Goal: Submit feedback/report problem

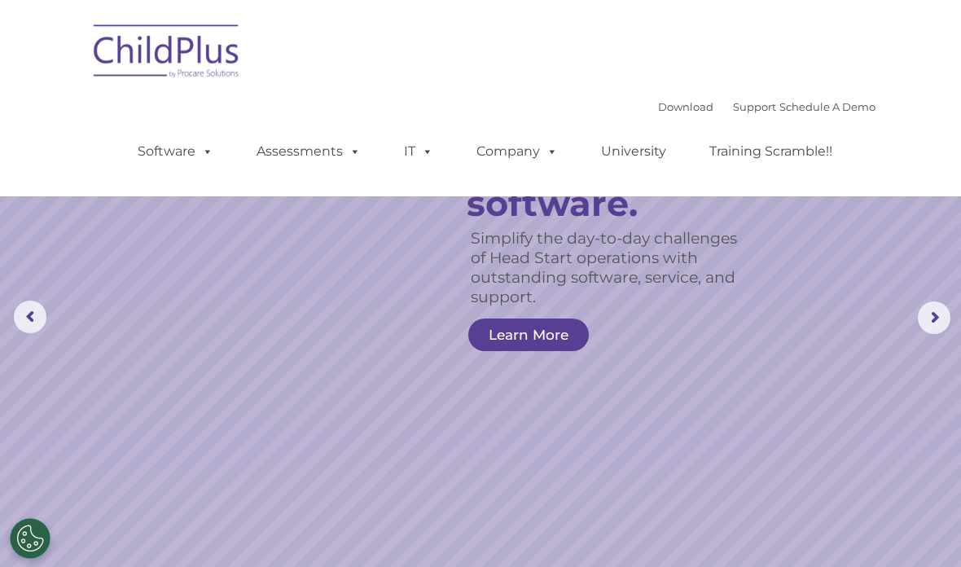
select select "MEDIUM"
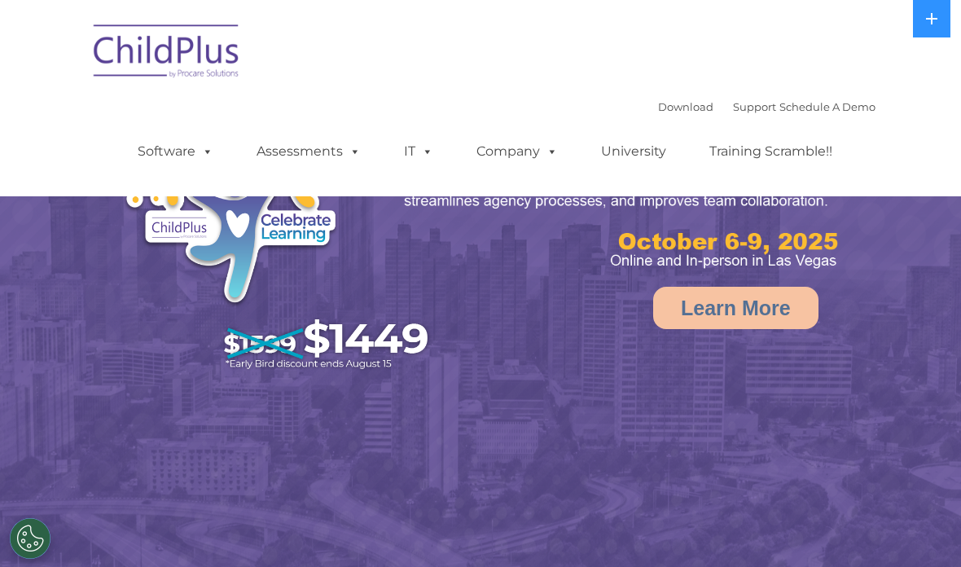
select select "MEDIUM"
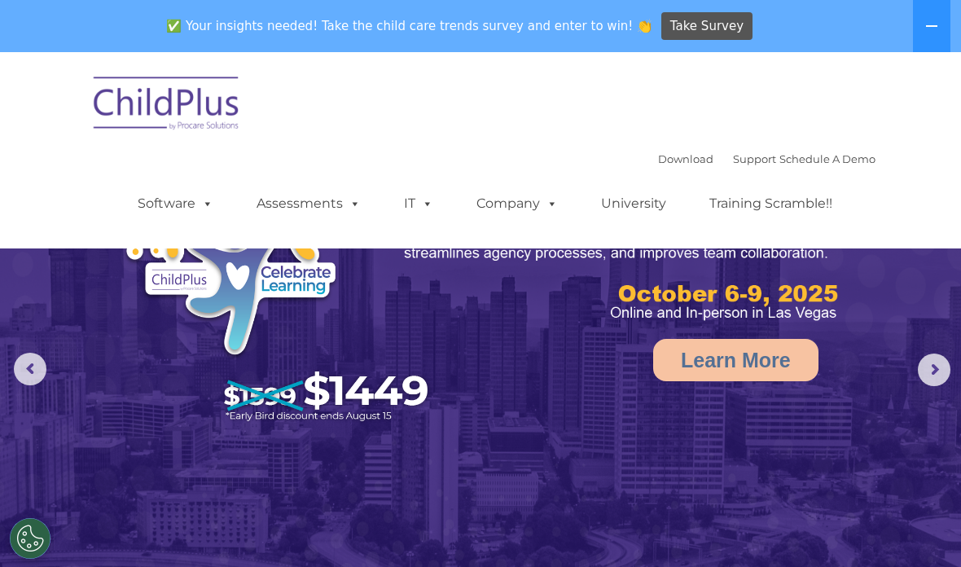
click at [932, 32] on icon at bounding box center [931, 26] width 13 height 13
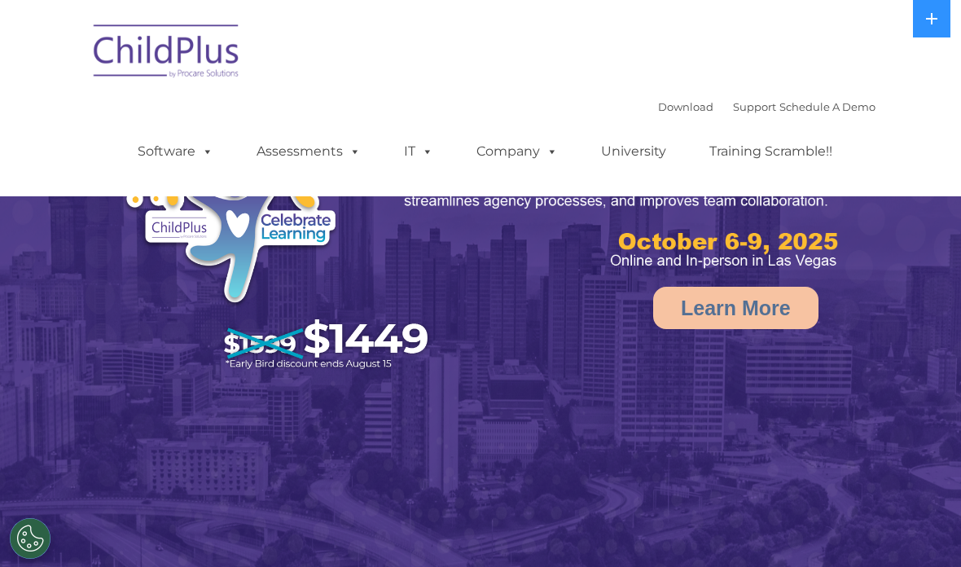
select select "MEDIUM"
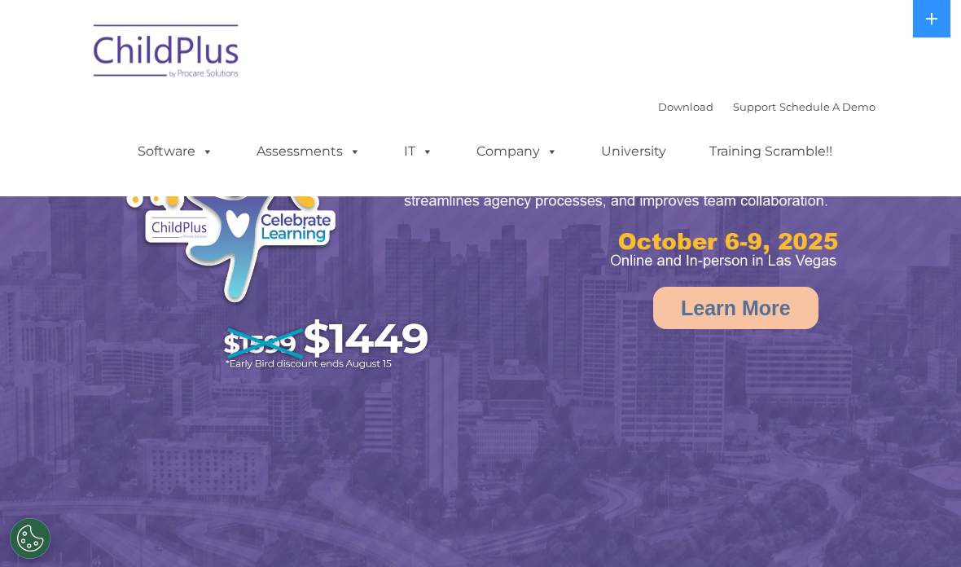
select select "MEDIUM"
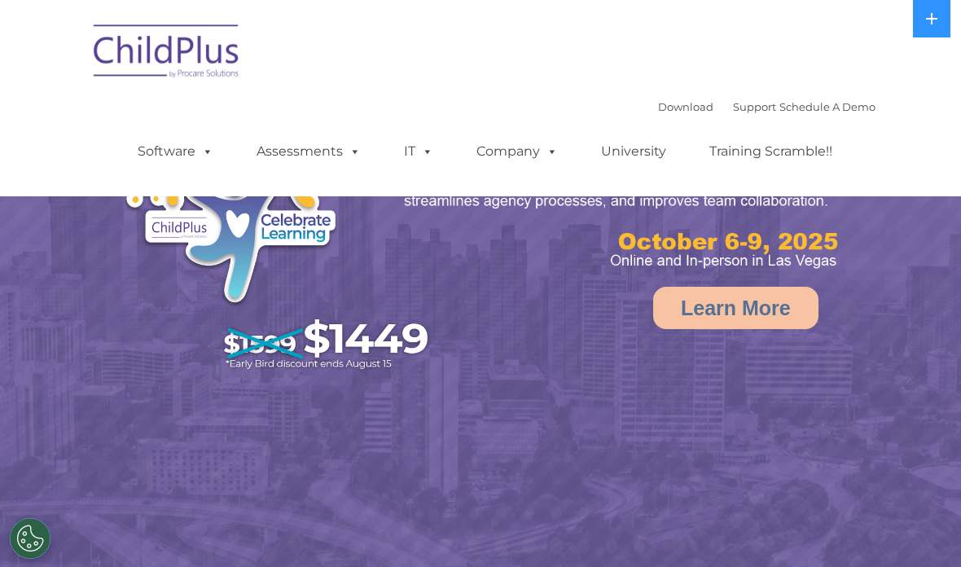
select select "MEDIUM"
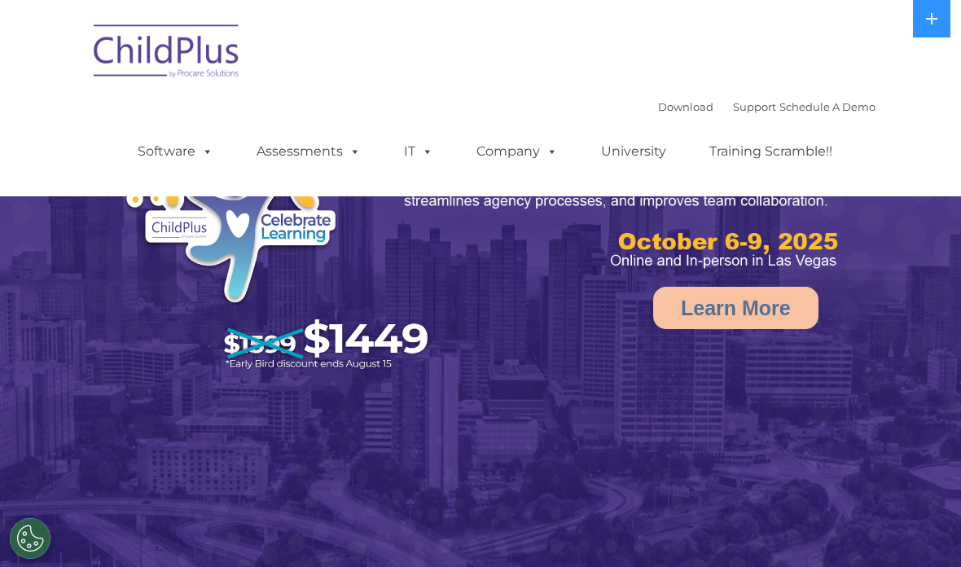
select select "MEDIUM"
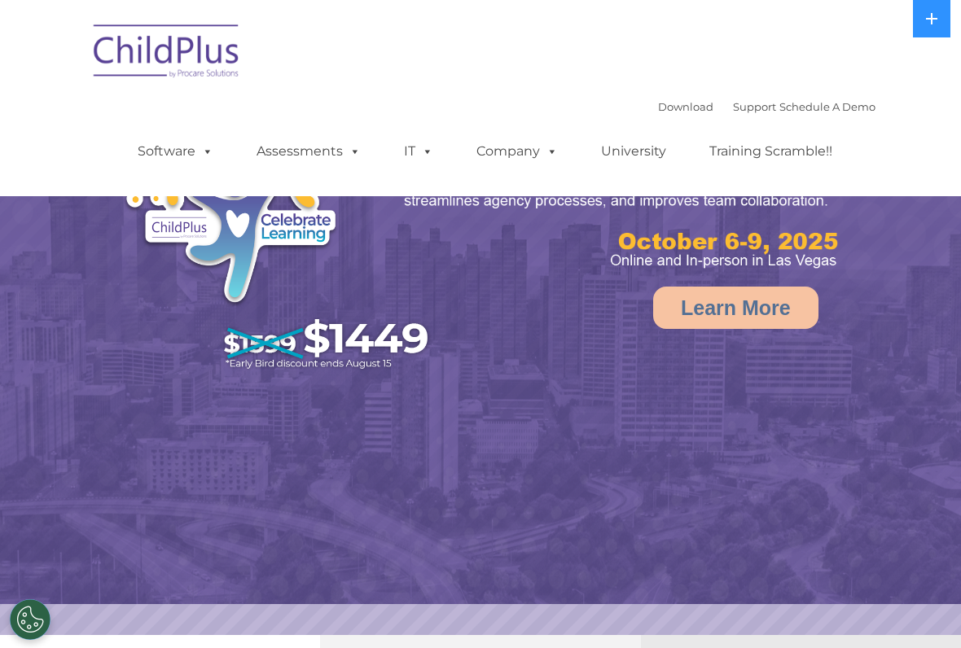
select select "MEDIUM"
